Goal: Task Accomplishment & Management: Use online tool/utility

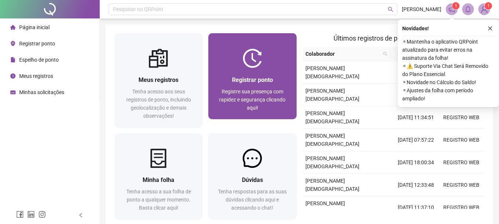
click at [275, 78] on div "Registrar ponto" at bounding box center [252, 79] width 70 height 9
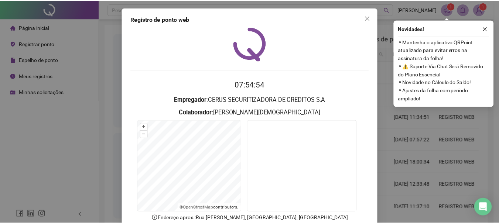
scroll to position [37, 0]
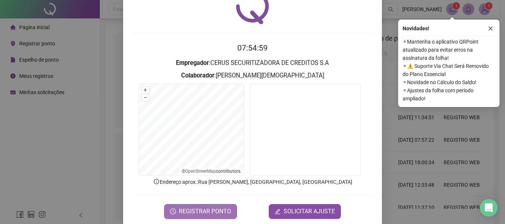
click at [190, 209] on span "REGISTRAR PONTO" at bounding box center [205, 211] width 52 height 9
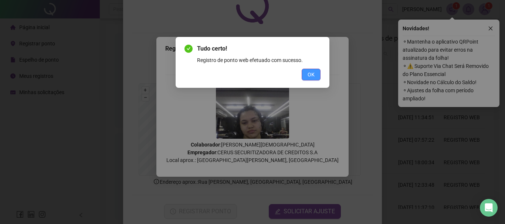
click at [308, 76] on span "OK" at bounding box center [311, 75] width 7 height 8
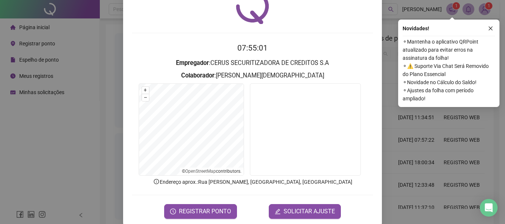
click at [112, 68] on div "Registro de ponto web 07:55:01 Empregador : CERUS SECURITIZADORA DE CREDITOS S.…" at bounding box center [252, 112] width 505 height 224
click at [93, 37] on div "Registro de ponto web 07:55:01 Empregador : CERUS SECURITIZADORA DE CREDITOS S.…" at bounding box center [252, 112] width 505 height 224
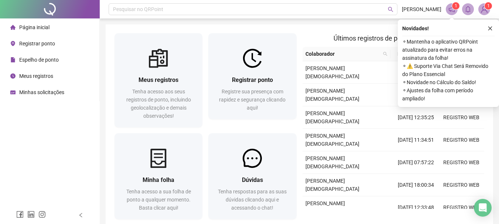
click at [38, 61] on span "Espelho de ponto" at bounding box center [39, 60] width 40 height 6
click at [38, 23] on div "Página inicial" at bounding box center [29, 27] width 39 height 15
click at [489, 29] on icon "close" at bounding box center [490, 28] width 5 height 5
click at [492, 26] on div "Meus registros Tenha acesso aos seus registros de ponto, incluindo geolocalizaç…" at bounding box center [300, 127] width 388 height 207
